Goal: Task Accomplishment & Management: Use online tool/utility

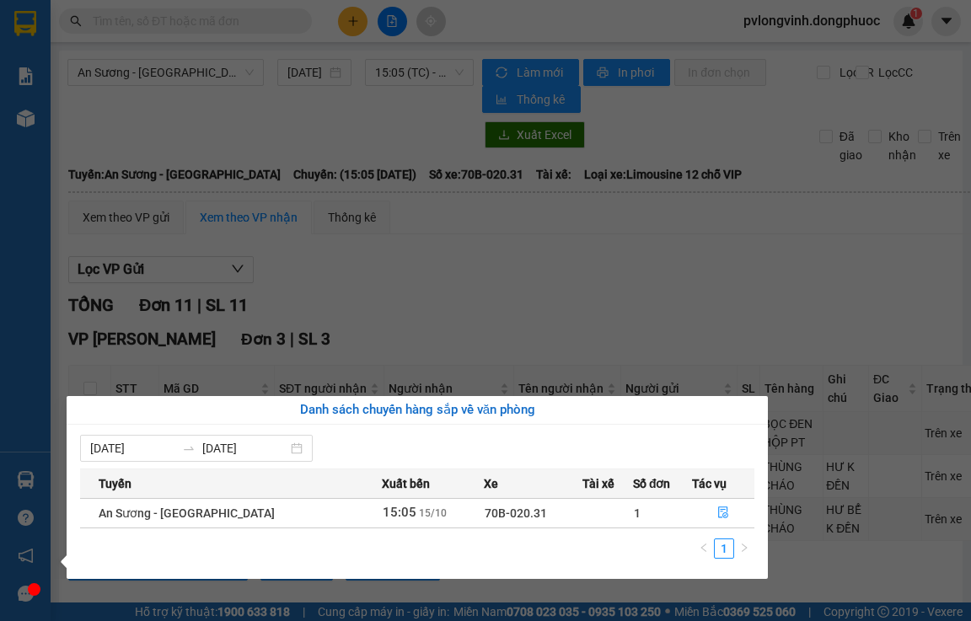
scroll to position [843, 0]
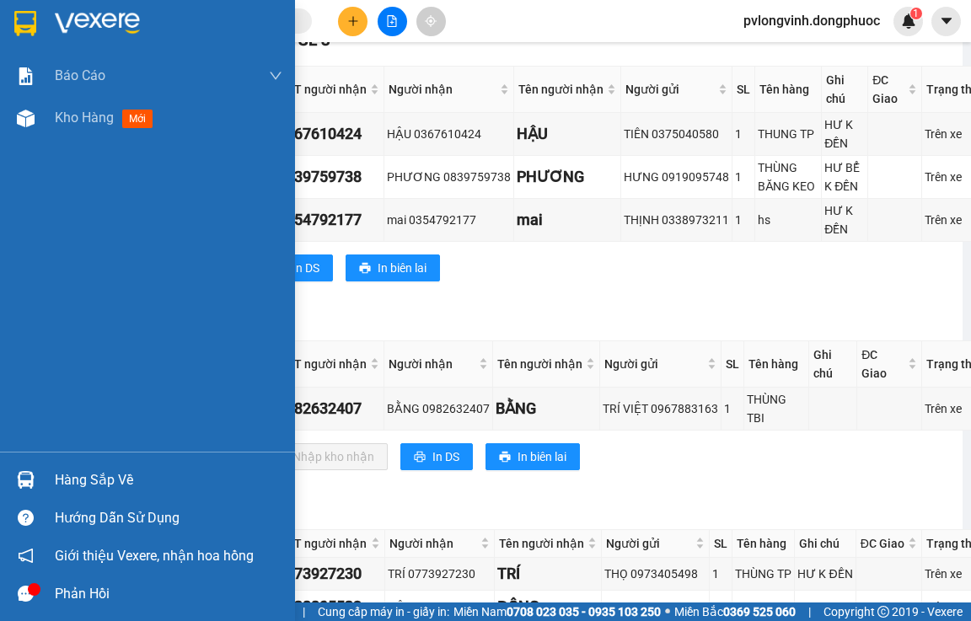
click at [4, 319] on div "Báo cáo Mẫu 1: Báo cáo dòng tiền Mẫu 2: Doanh số tạo đơn theo Văn phòng, nhân v…" at bounding box center [147, 310] width 295 height 621
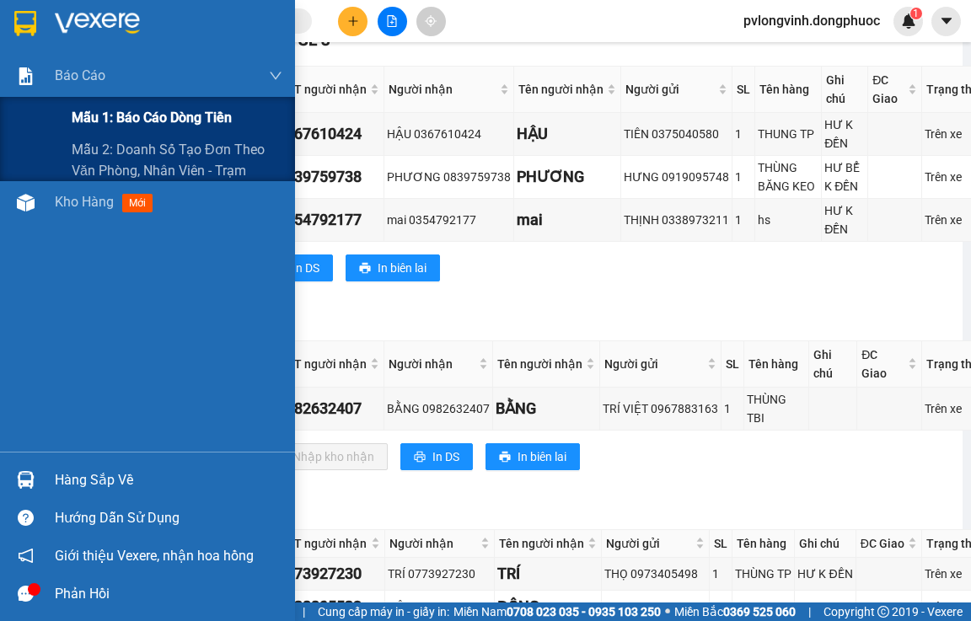
click at [118, 117] on span "Mẫu 1: Báo cáo dòng tiền" at bounding box center [152, 117] width 160 height 21
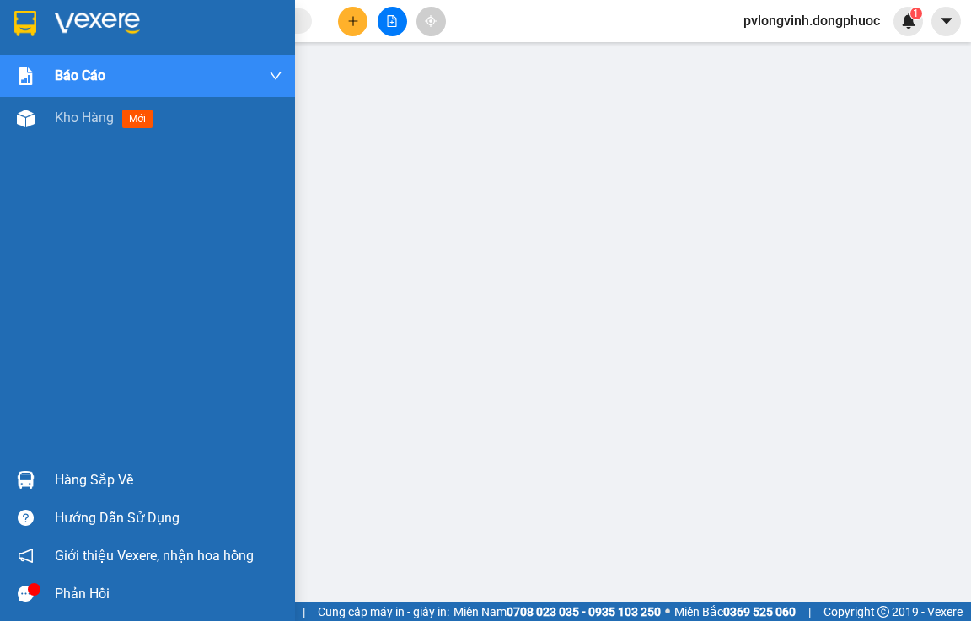
click at [166, 488] on div "Hàng sắp về" at bounding box center [169, 480] width 228 height 25
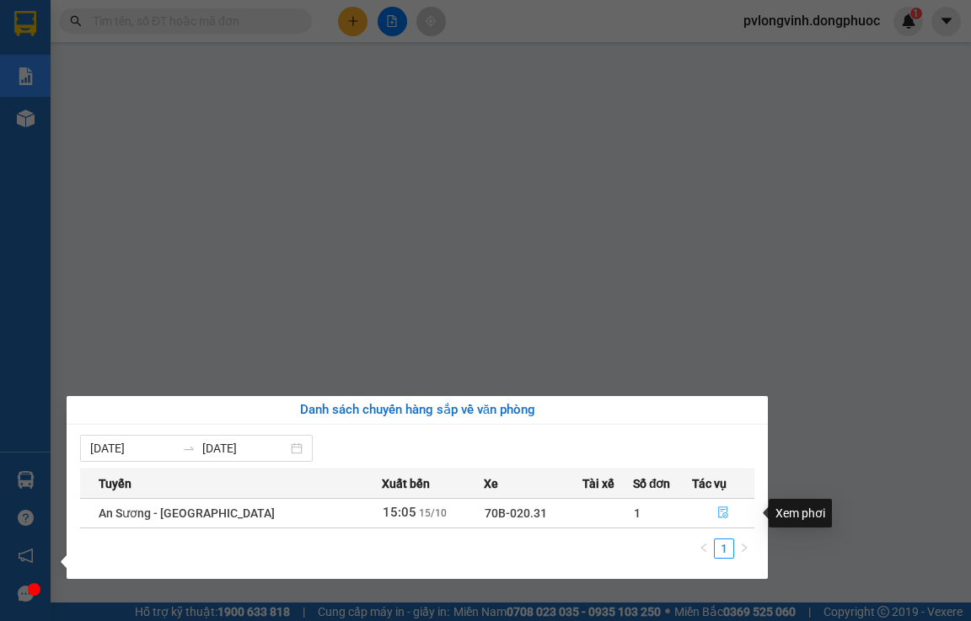
click at [723, 519] on span "file-done" at bounding box center [724, 513] width 12 height 13
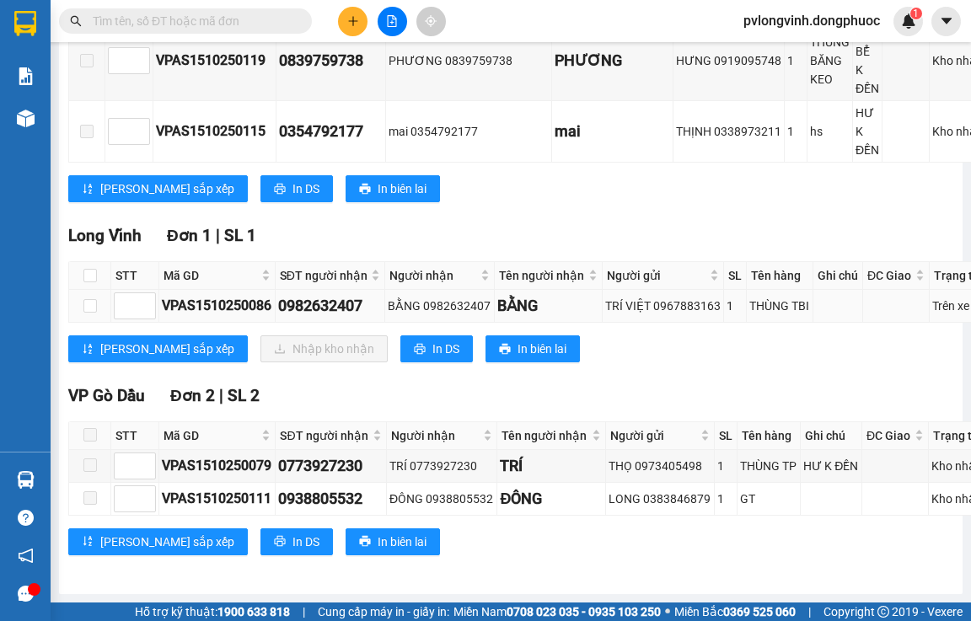
scroll to position [1180, 0]
click at [90, 299] on input "checkbox" at bounding box center [89, 305] width 13 height 13
checkbox input "true"
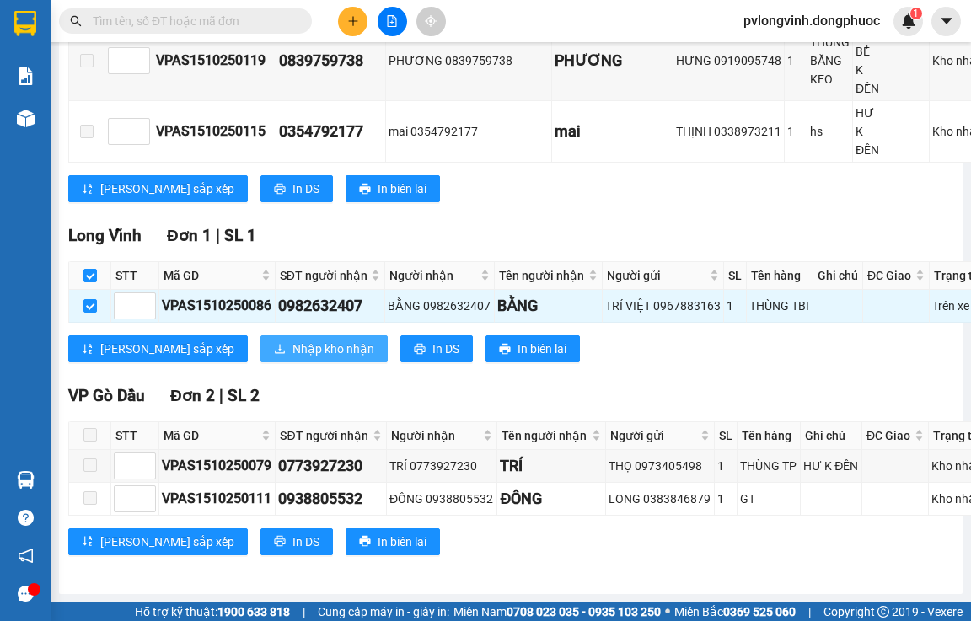
click at [293, 340] on span "Nhập kho nhận" at bounding box center [334, 349] width 82 height 19
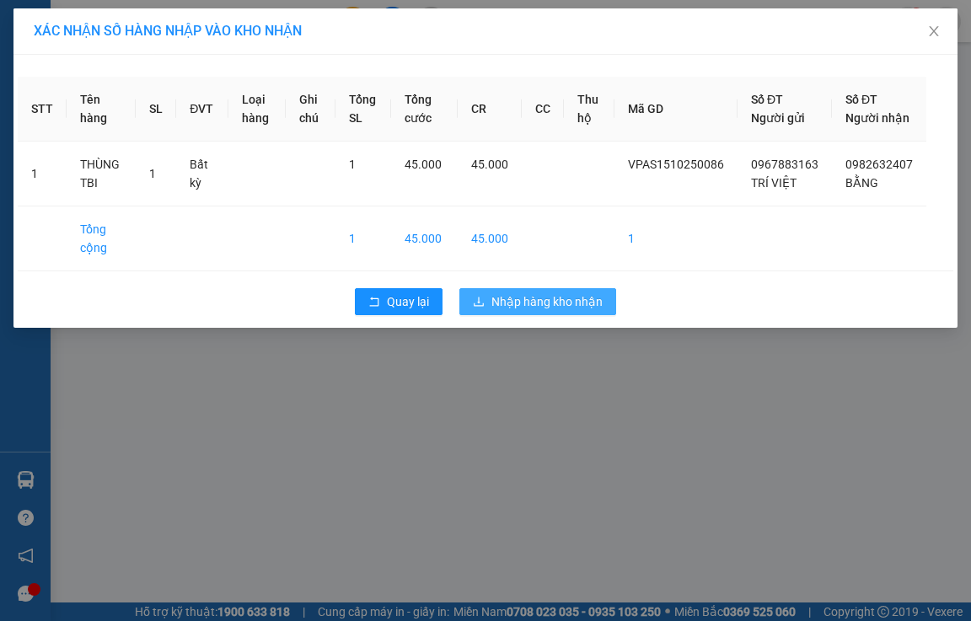
click at [552, 309] on button "Nhập hàng kho nhận" at bounding box center [538, 301] width 157 height 27
